Goal: Information Seeking & Learning: Learn about a topic

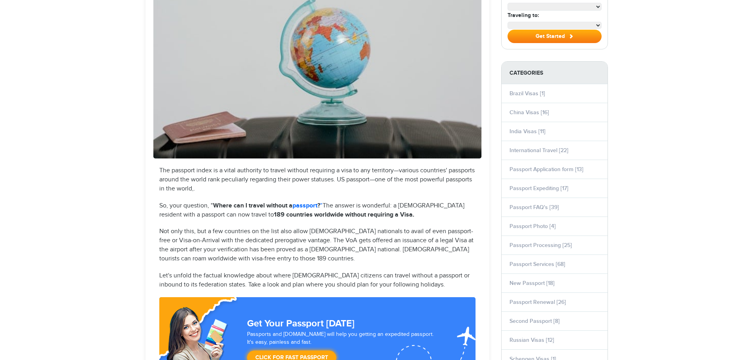
select select "**********"
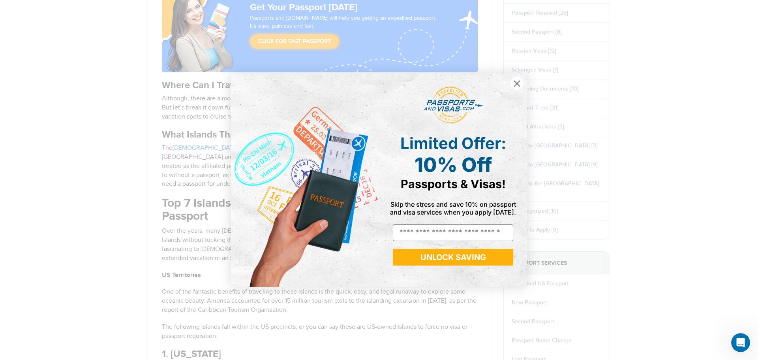
click at [521, 81] on circle "Close dialog" at bounding box center [517, 83] width 13 height 13
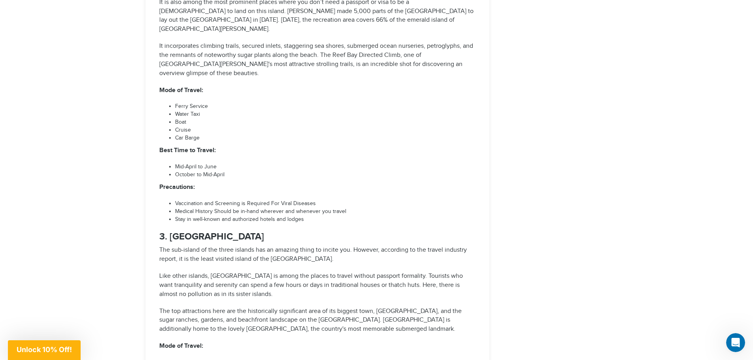
scroll to position [1264, 0]
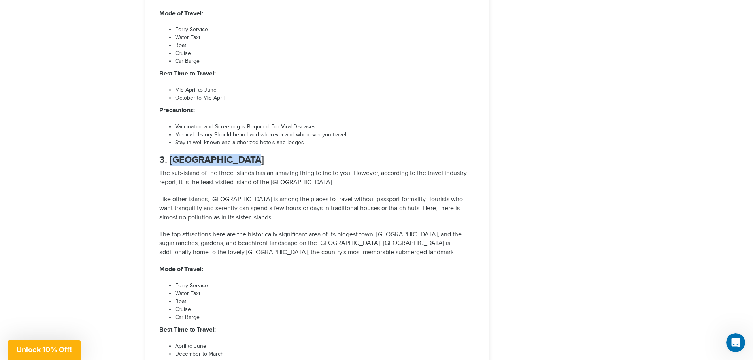
drag, startPoint x: 171, startPoint y: 107, endPoint x: 241, endPoint y: 104, distance: 70.4
click at [241, 155] on h3 "3. [GEOGRAPHIC_DATA]" at bounding box center [317, 160] width 316 height 10
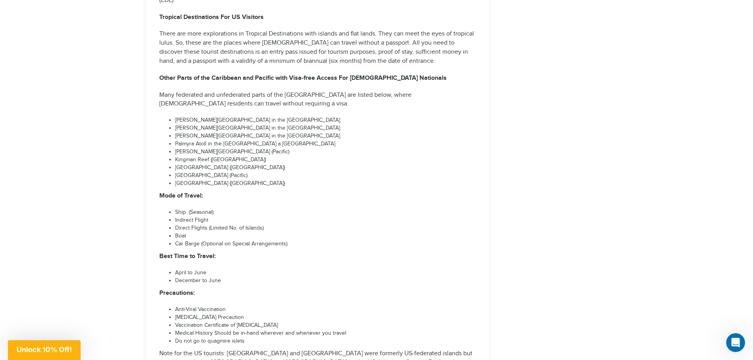
scroll to position [2923, 0]
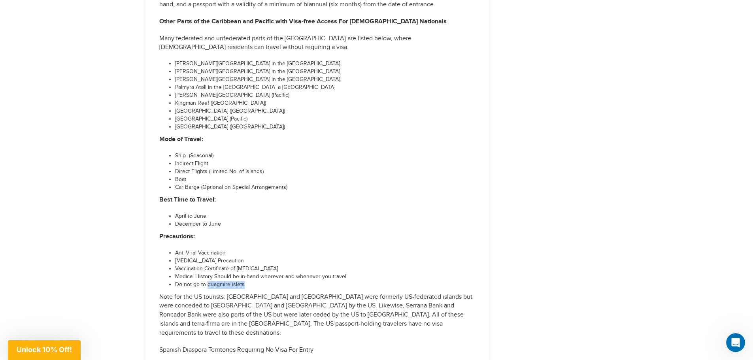
drag, startPoint x: 246, startPoint y: 204, endPoint x: 206, endPoint y: 204, distance: 40.7
click at [206, 281] on li "Do not go to quagmire islets" at bounding box center [325, 285] width 300 height 8
drag, startPoint x: 208, startPoint y: 202, endPoint x: 206, endPoint y: 196, distance: 6.5
drag, startPoint x: 206, startPoint y: 196, endPoint x: 198, endPoint y: 205, distance: 12.3
click at [198, 281] on li "Do not go to quagmire islets" at bounding box center [325, 285] width 300 height 8
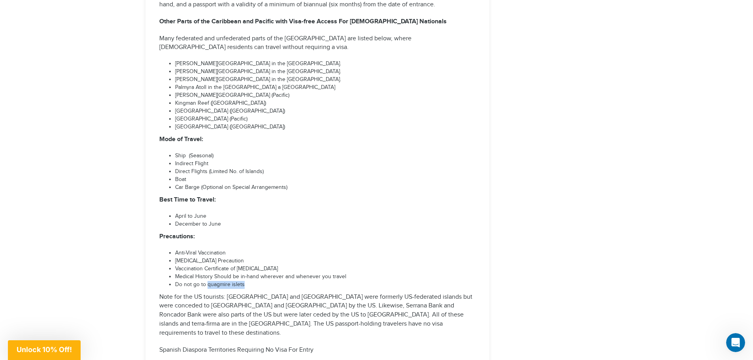
drag, startPoint x: 206, startPoint y: 203, endPoint x: 245, endPoint y: 204, distance: 38.7
click at [245, 281] on li "Do not go to quagmire islets" at bounding box center [325, 285] width 300 height 8
copy li "quagmire islets"
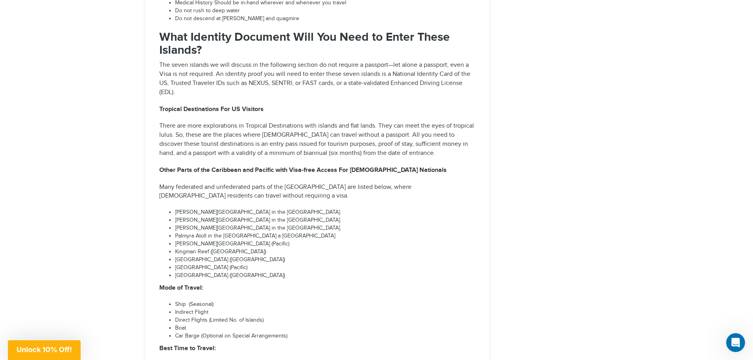
scroll to position [2844, 0]
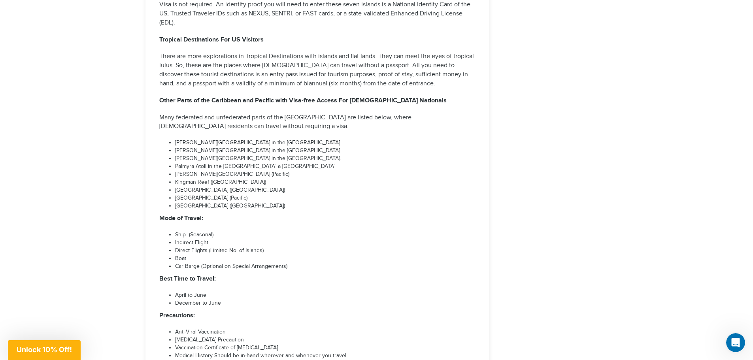
click at [374, 336] on li "[MEDICAL_DATA] Precaution" at bounding box center [325, 340] width 300 height 8
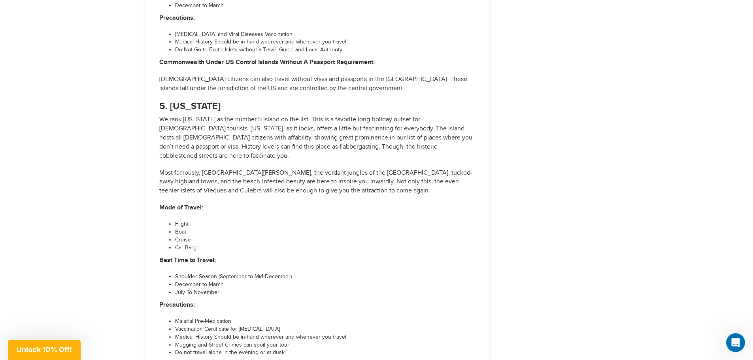
scroll to position [1896, 0]
